Goal: Task Accomplishment & Management: Complete application form

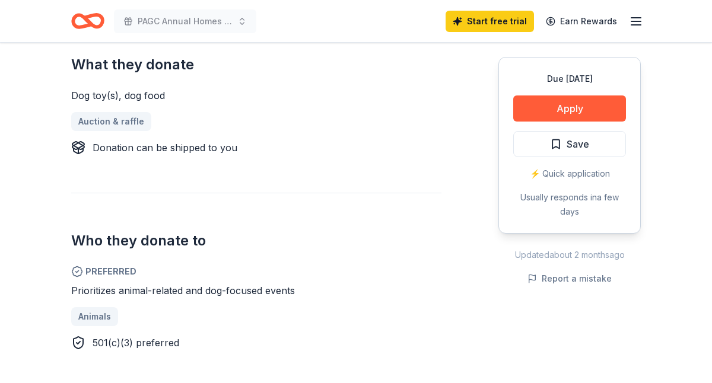
scroll to position [492, 0]
click at [116, 120] on link "Auction & raffle" at bounding box center [116, 121] width 90 height 19
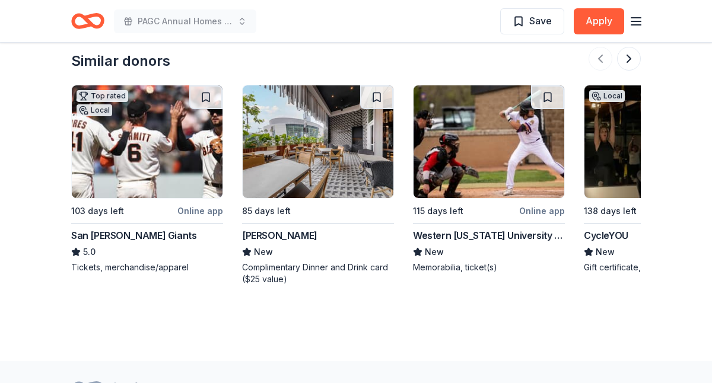
scroll to position [1596, 0]
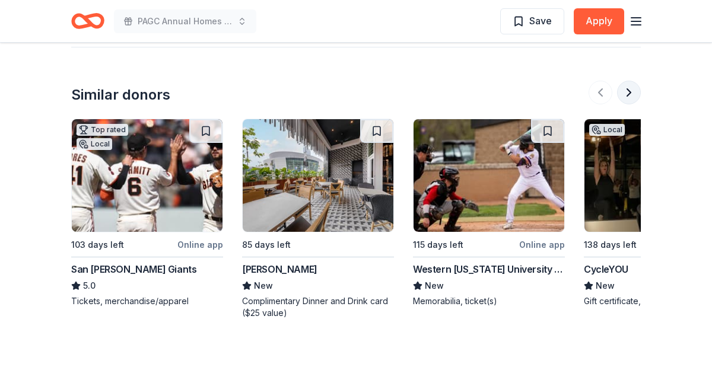
click at [631, 91] on button at bounding box center [629, 93] width 24 height 24
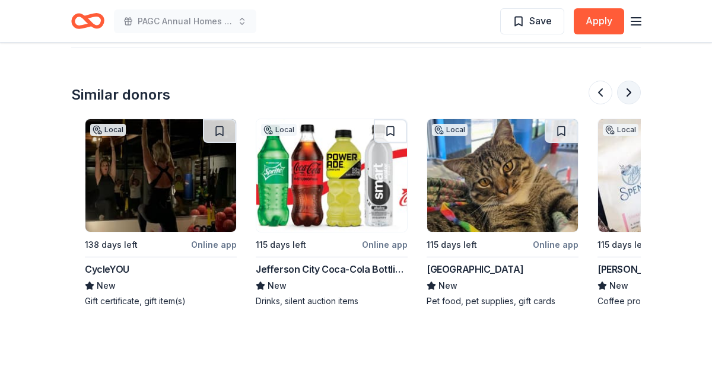
scroll to position [0, 513]
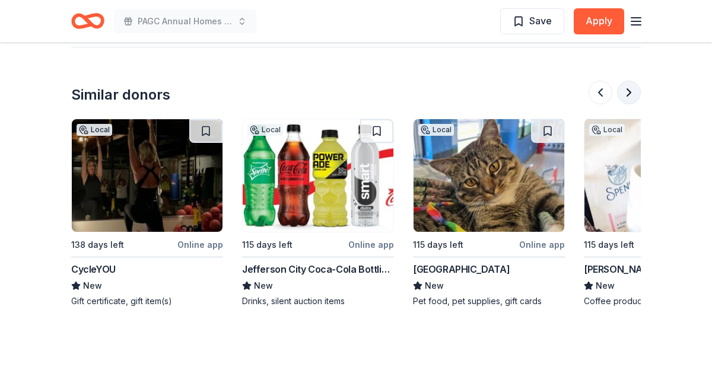
click at [631, 91] on button at bounding box center [629, 93] width 24 height 24
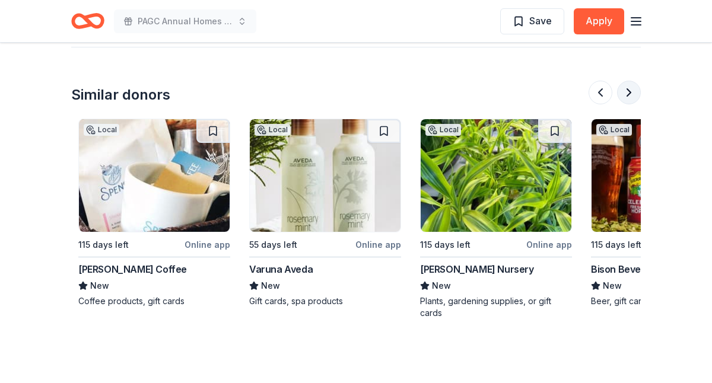
scroll to position [0, 1025]
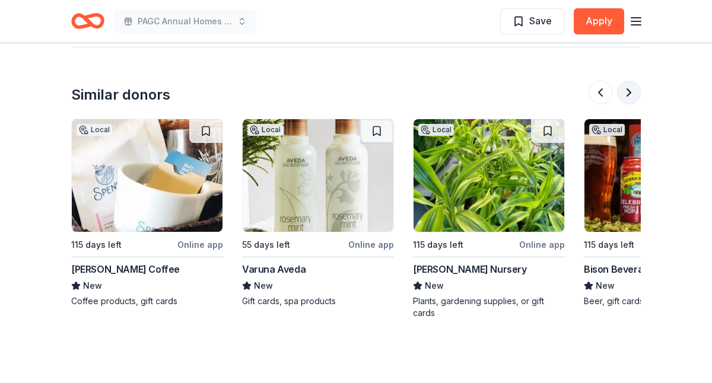
click at [632, 93] on button at bounding box center [629, 93] width 24 height 24
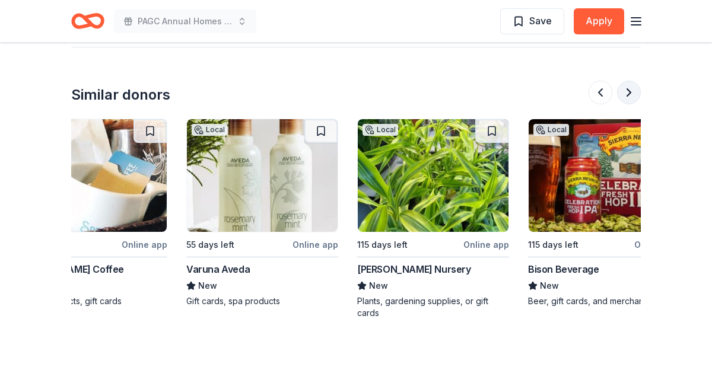
scroll to position [0, 1120]
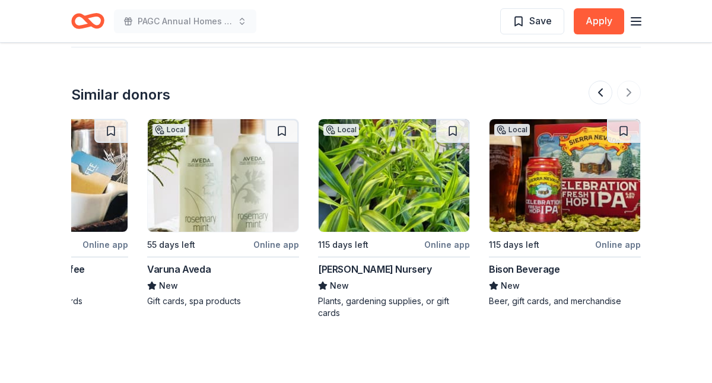
click at [351, 269] on div "Glover Nursery" at bounding box center [375, 269] width 114 height 14
click at [170, 270] on div "Varuna Aveda" at bounding box center [178, 269] width 63 height 14
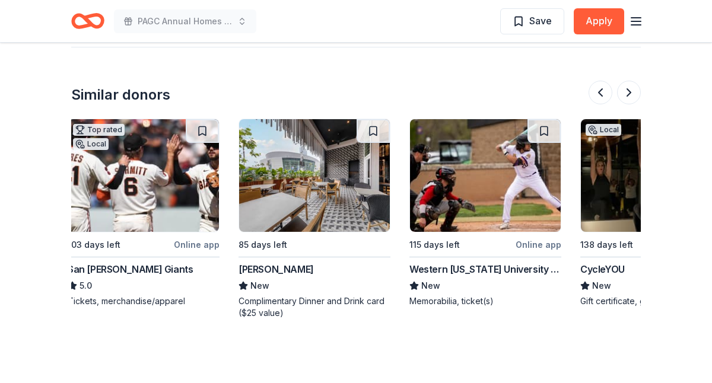
scroll to position [0, 0]
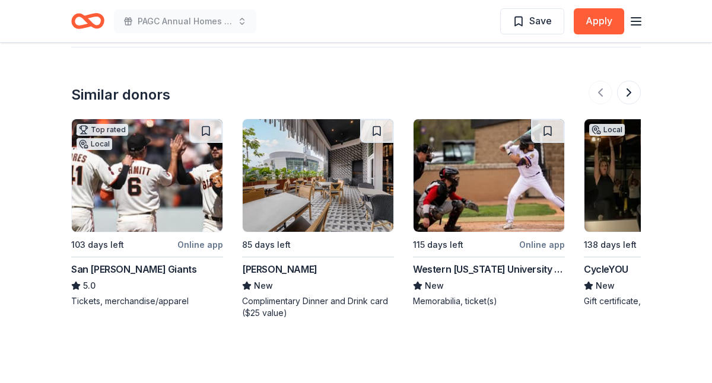
click at [255, 271] on div "Landry's" at bounding box center [279, 269] width 75 height 14
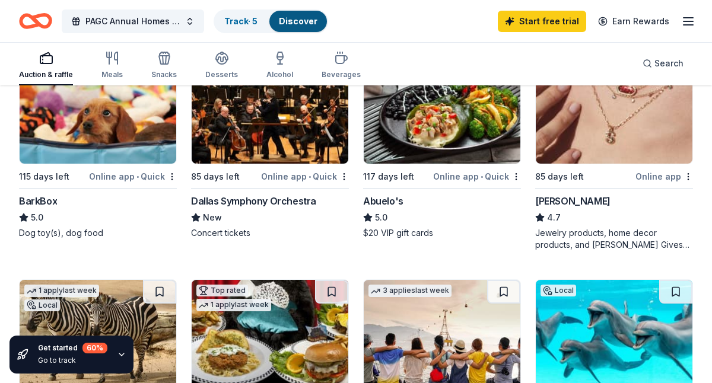
scroll to position [625, 0]
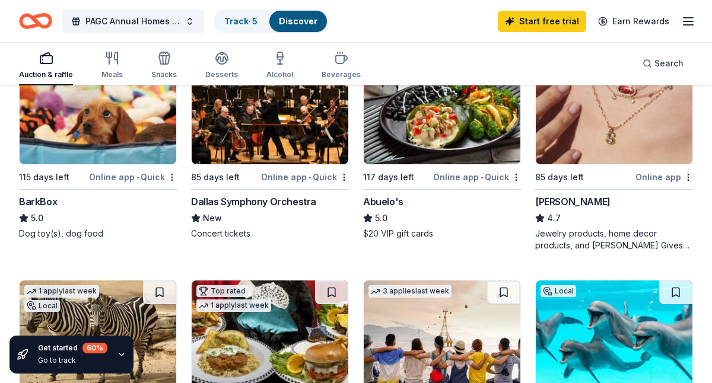
click at [36, 201] on div "BarkBox" at bounding box center [38, 202] width 38 height 14
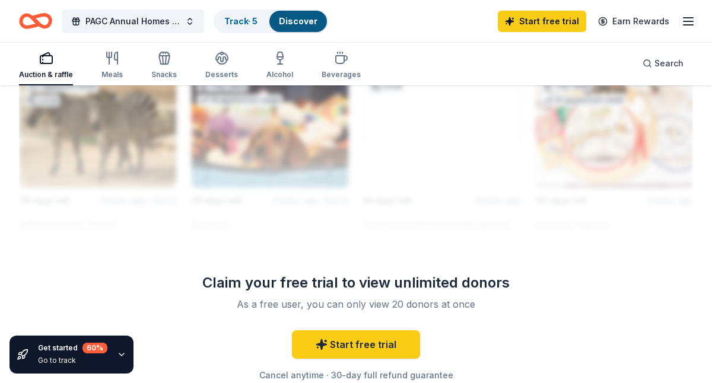
scroll to position [1456, 0]
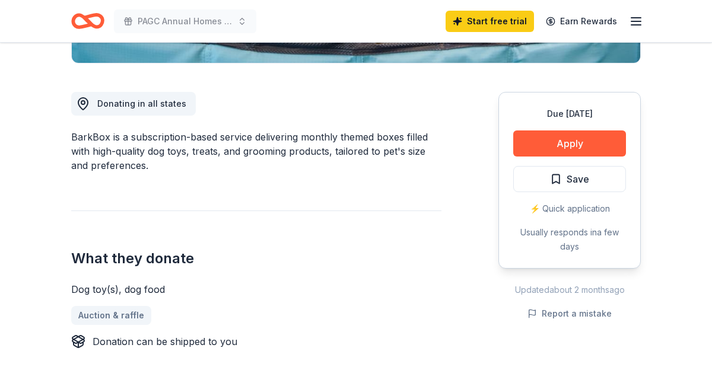
scroll to position [300, 0]
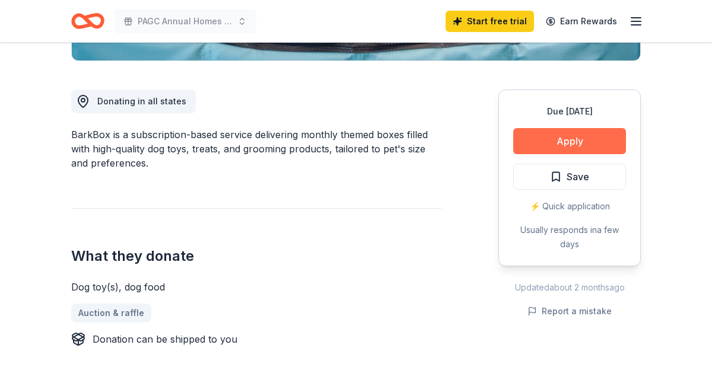
click at [561, 139] on button "Apply" at bounding box center [569, 141] width 113 height 26
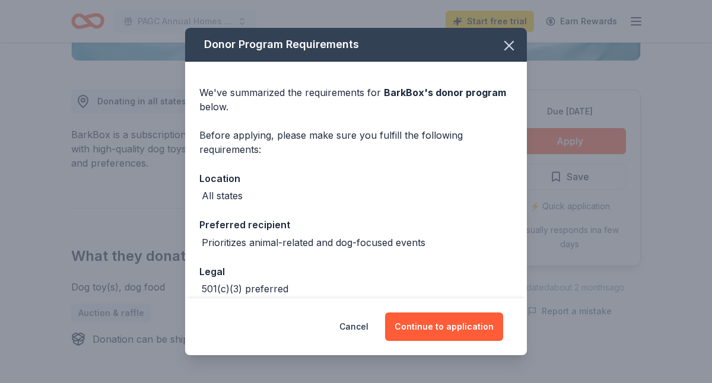
scroll to position [61, 0]
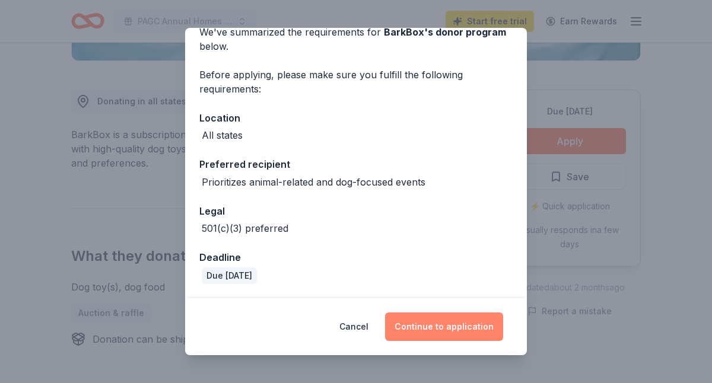
click at [428, 329] on button "Continue to application" at bounding box center [444, 327] width 118 height 28
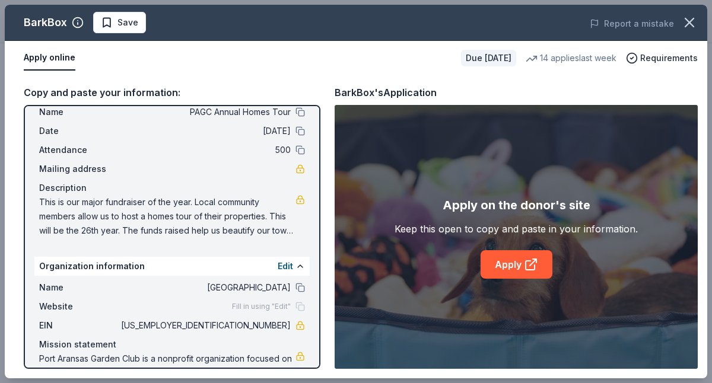
scroll to position [75, 0]
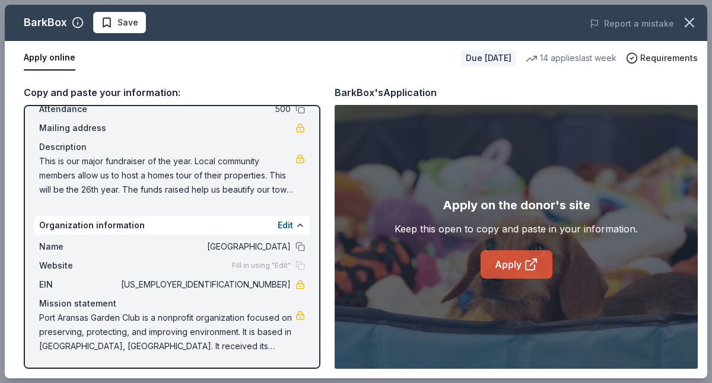
click at [514, 267] on link "Apply" at bounding box center [517, 264] width 72 height 28
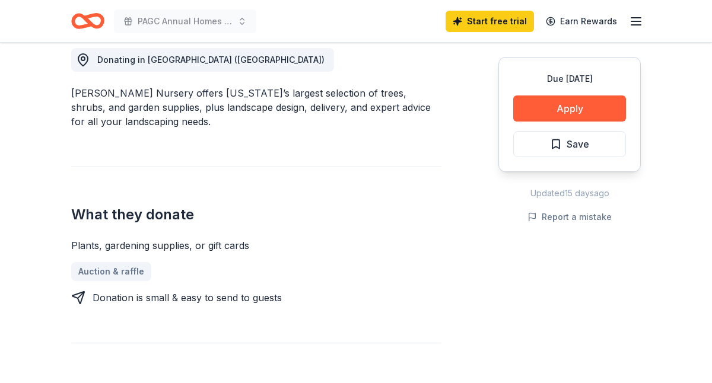
scroll to position [377, 0]
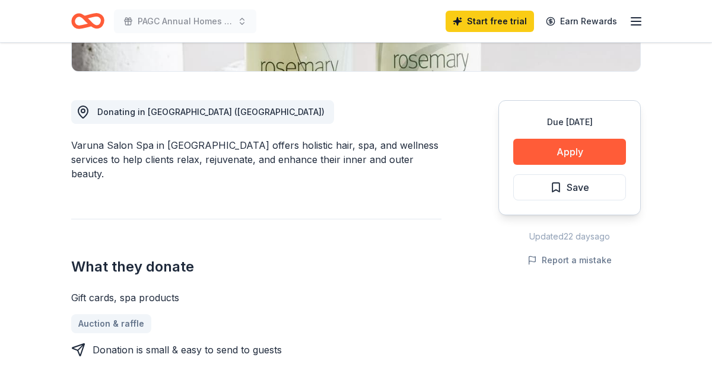
scroll to position [299, 0]
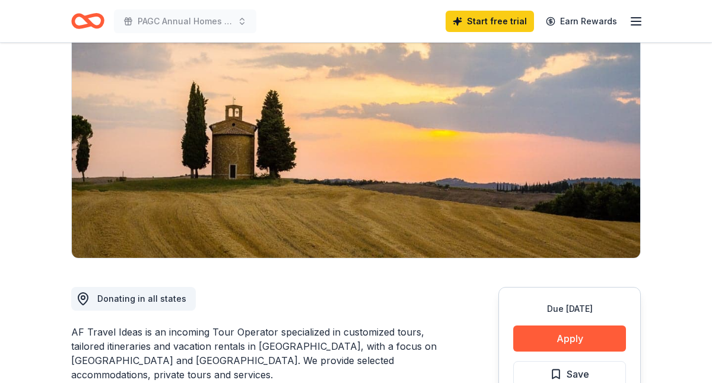
scroll to position [100, 0]
